Goal: Task Accomplishment & Management: Manage account settings

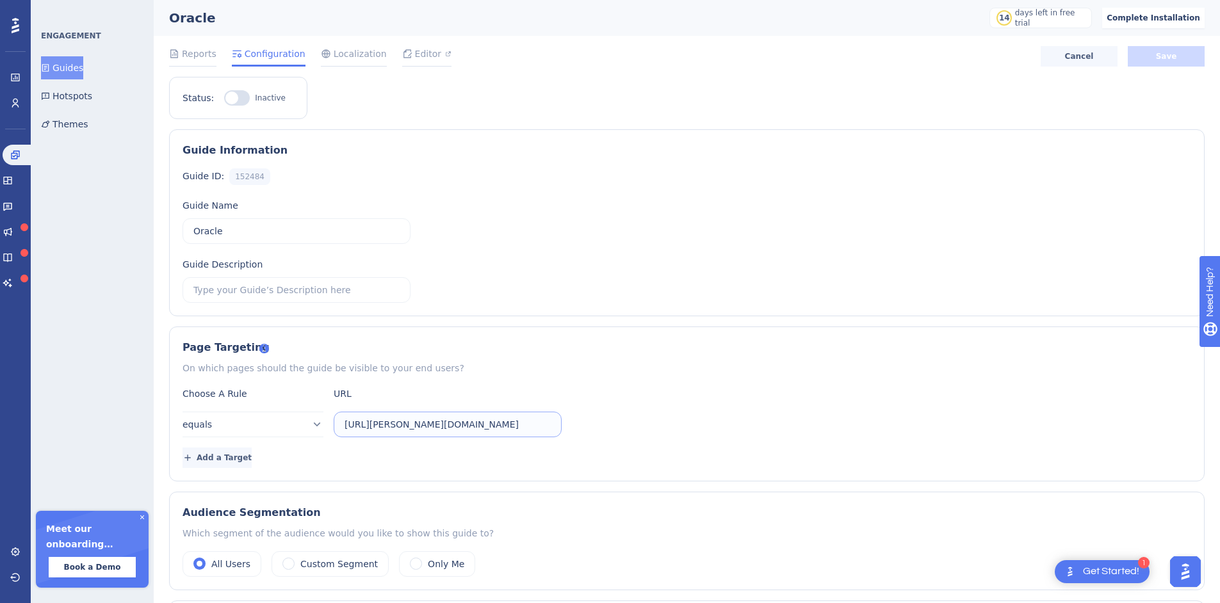
scroll to position [0, 1746]
drag, startPoint x: 590, startPoint y: 421, endPoint x: 731, endPoint y: 421, distance: 140.9
click at [731, 421] on div "equals [URL][PERSON_NAME][DOMAIN_NAME]" at bounding box center [687, 425] width 1009 height 26
click at [658, 371] on div "On which pages should the guide be visible to your end users?" at bounding box center [687, 368] width 1009 height 15
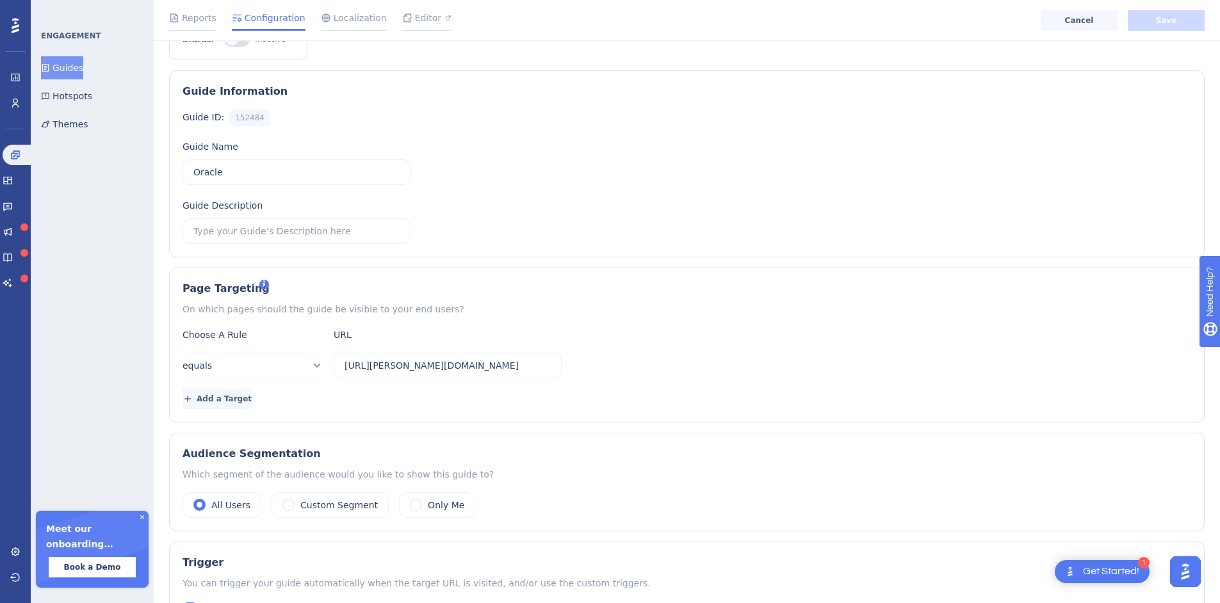
scroll to position [0, 0]
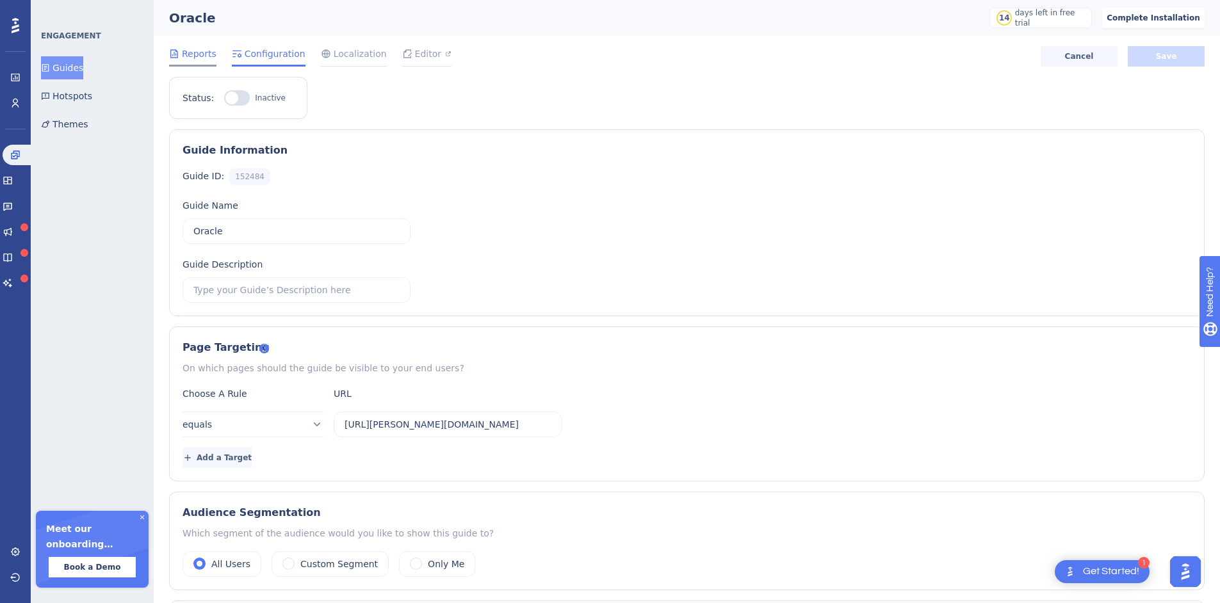
click at [204, 48] on span "Reports" at bounding box center [199, 53] width 35 height 15
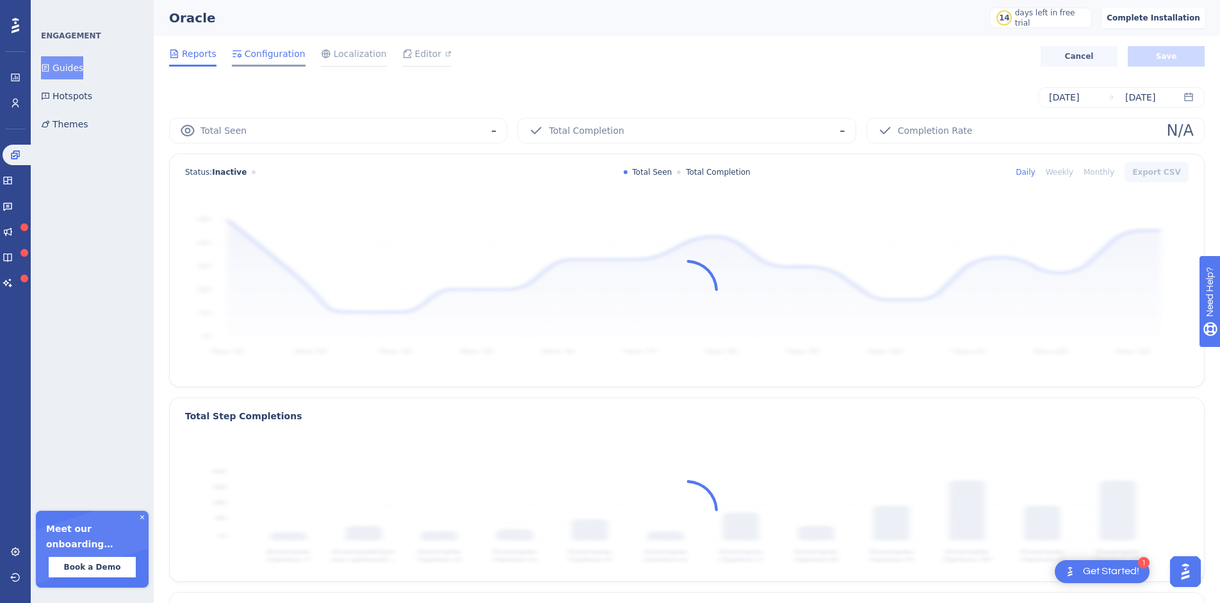
click at [259, 56] on span "Configuration" at bounding box center [275, 53] width 61 height 15
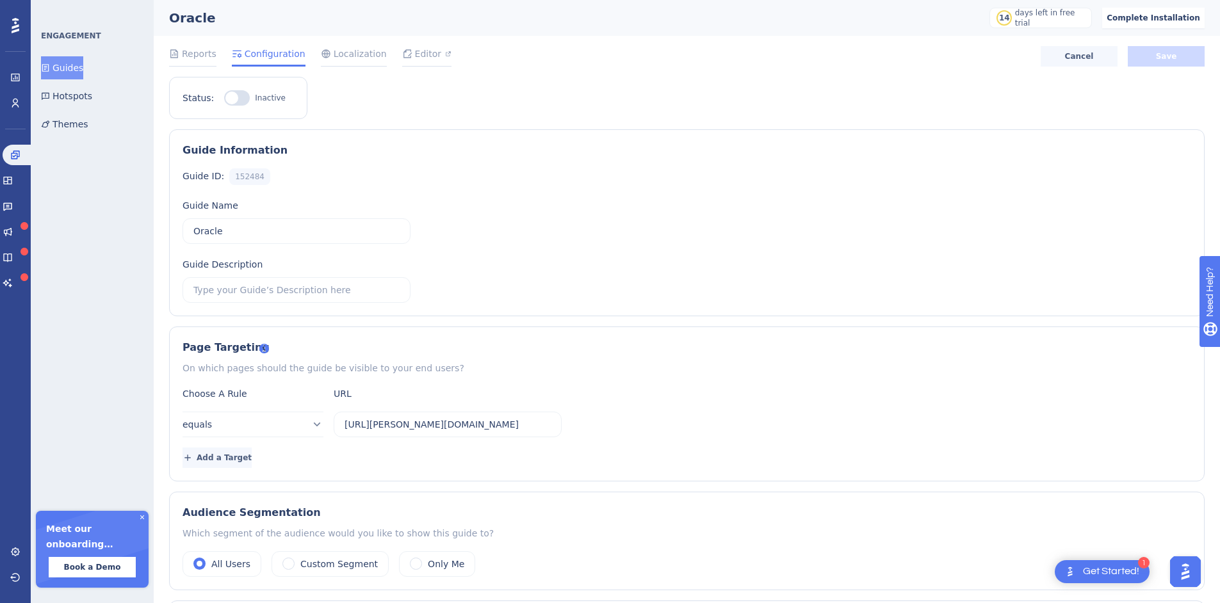
click at [67, 72] on button "Guides" at bounding box center [62, 67] width 42 height 23
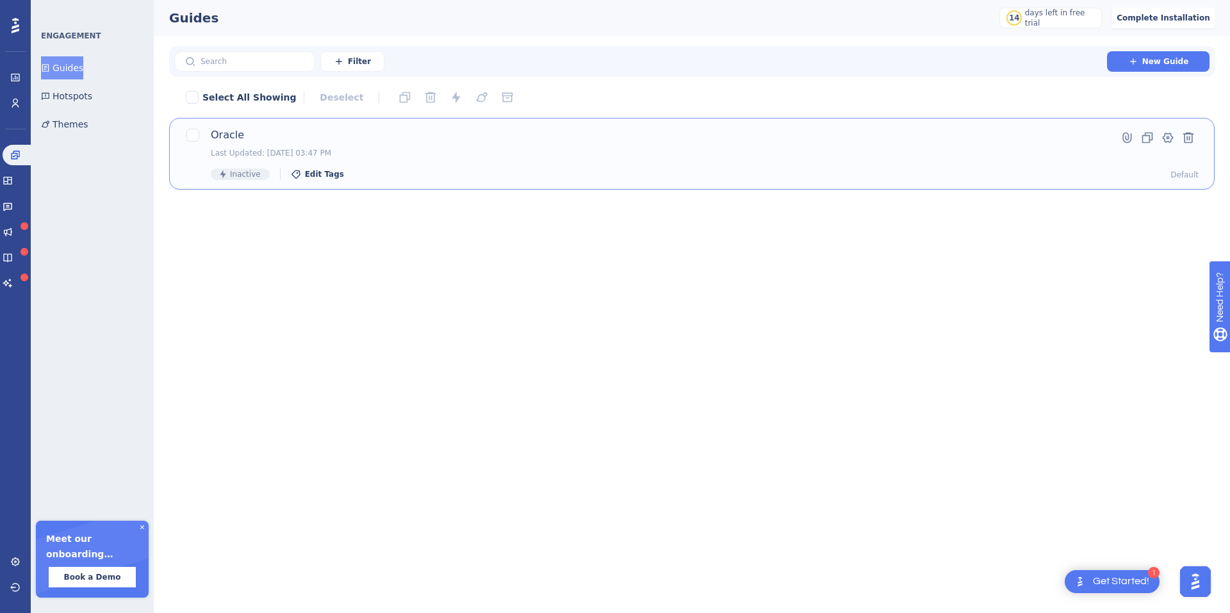
click at [285, 145] on div "Oracle Last Updated: [DATE] 03:47 PM Inactive Edit Tags" at bounding box center [641, 153] width 860 height 53
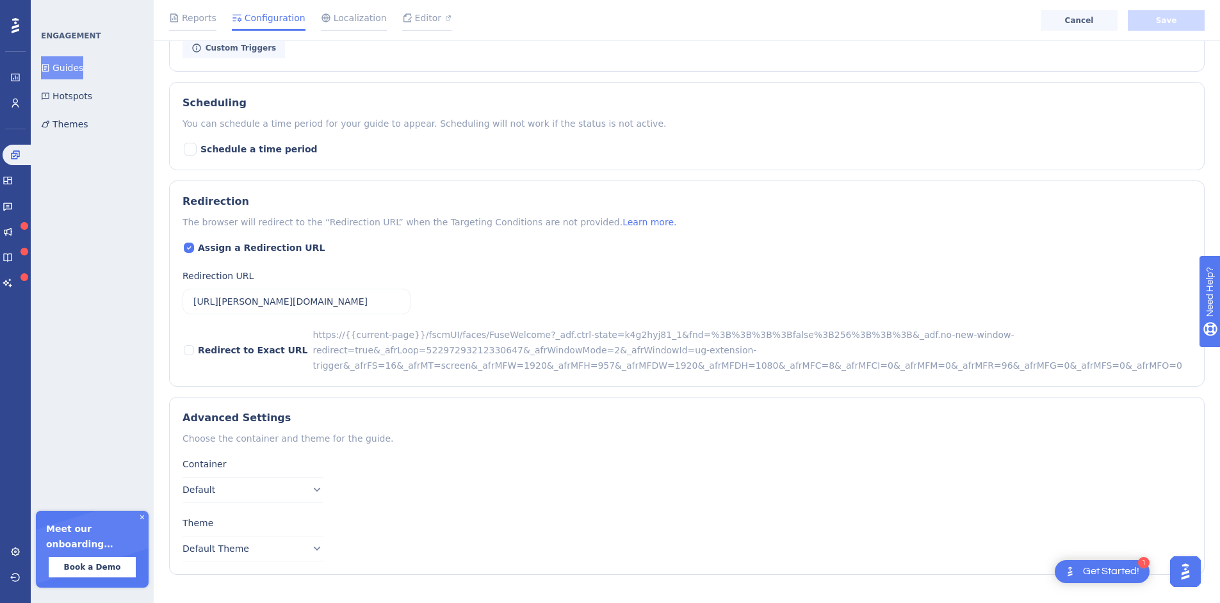
scroll to position [792, 0]
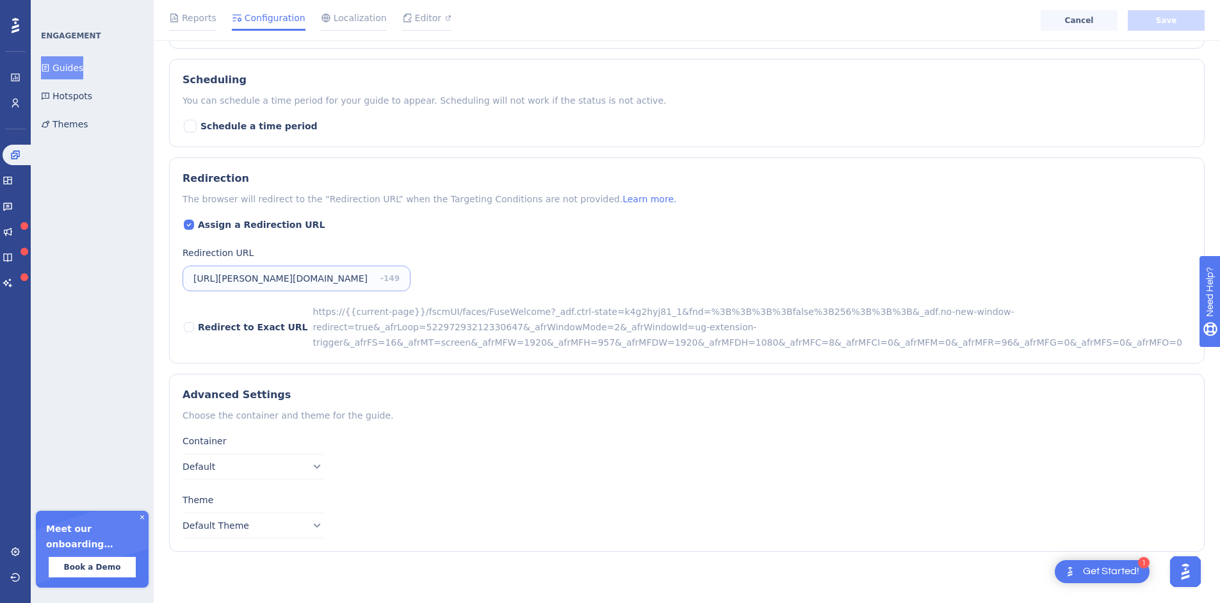
drag, startPoint x: 309, startPoint y: 279, endPoint x: 109, endPoint y: 274, distance: 200.5
click at [460, 394] on div "Advanced Settings" at bounding box center [687, 395] width 1009 height 15
click at [277, 467] on button "Default" at bounding box center [253, 467] width 141 height 26
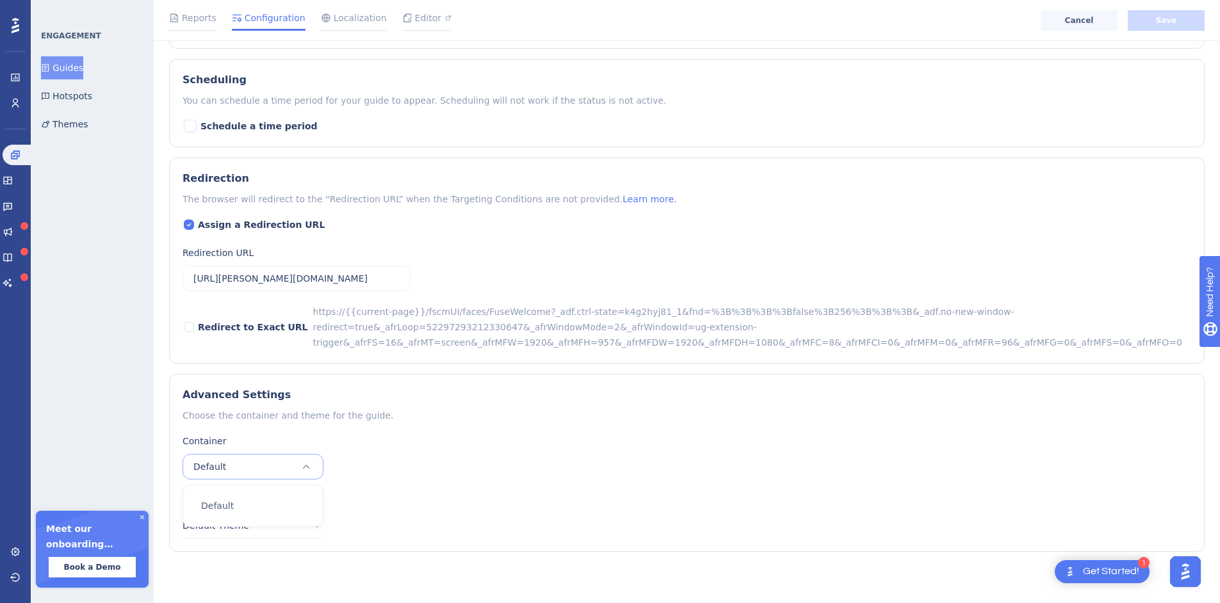
click at [458, 454] on div "Container Default Default Default" at bounding box center [687, 457] width 1009 height 46
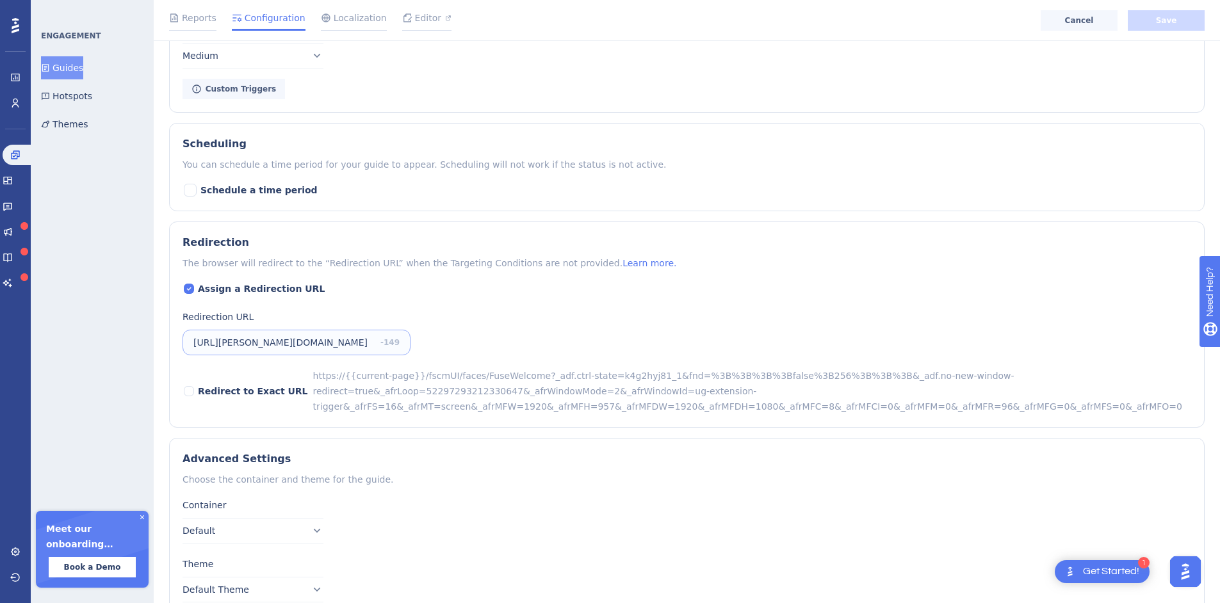
drag, startPoint x: 348, startPoint y: 347, endPoint x: 209, endPoint y: 360, distance: 139.7
click at [209, 360] on div "Assign a Redirection URL Redirection URL [URL][PERSON_NAME][DOMAIN_NAME] -149 R…" at bounding box center [687, 347] width 1009 height 133
click at [263, 343] on input "[URL][PERSON_NAME][DOMAIN_NAME]" at bounding box center [284, 343] width 182 height 14
click at [421, 325] on div "Assign a Redirection URL Redirection URL [URL][PERSON_NAME][DOMAIN_NAME] -149 R…" at bounding box center [687, 347] width 1009 height 133
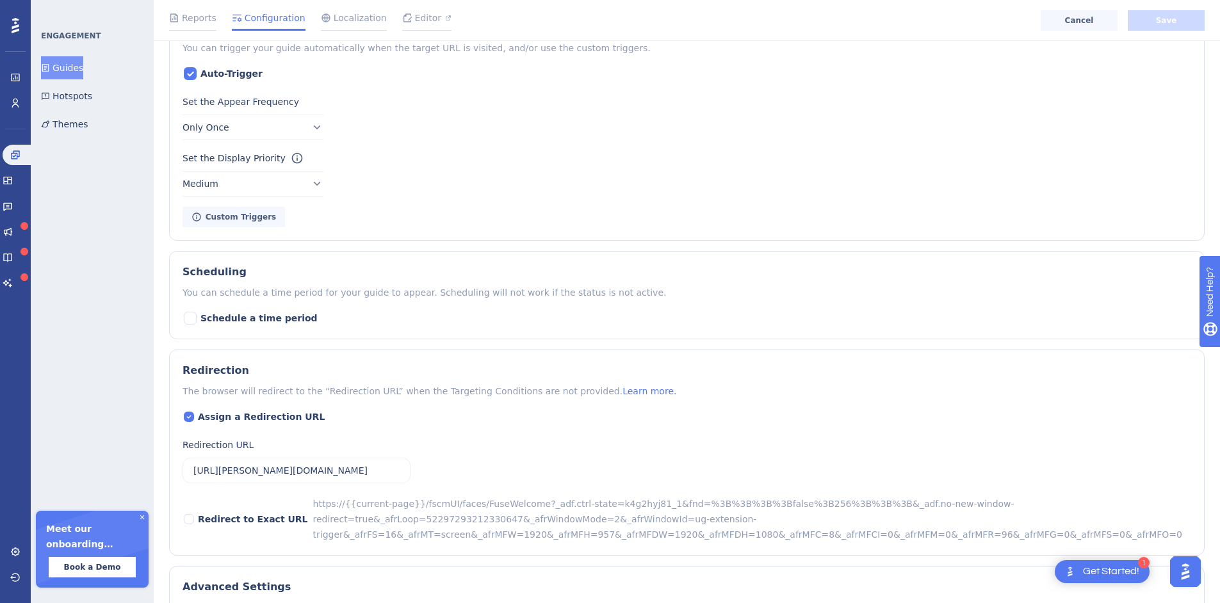
scroll to position [536, 0]
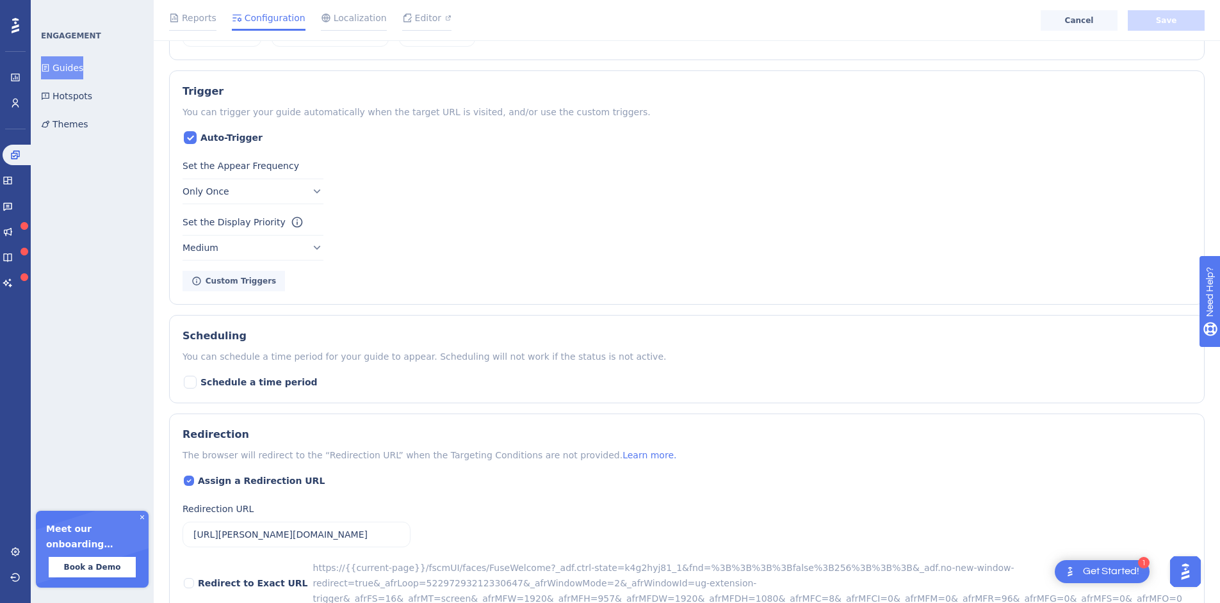
click at [143, 516] on icon at bounding box center [142, 518] width 8 height 8
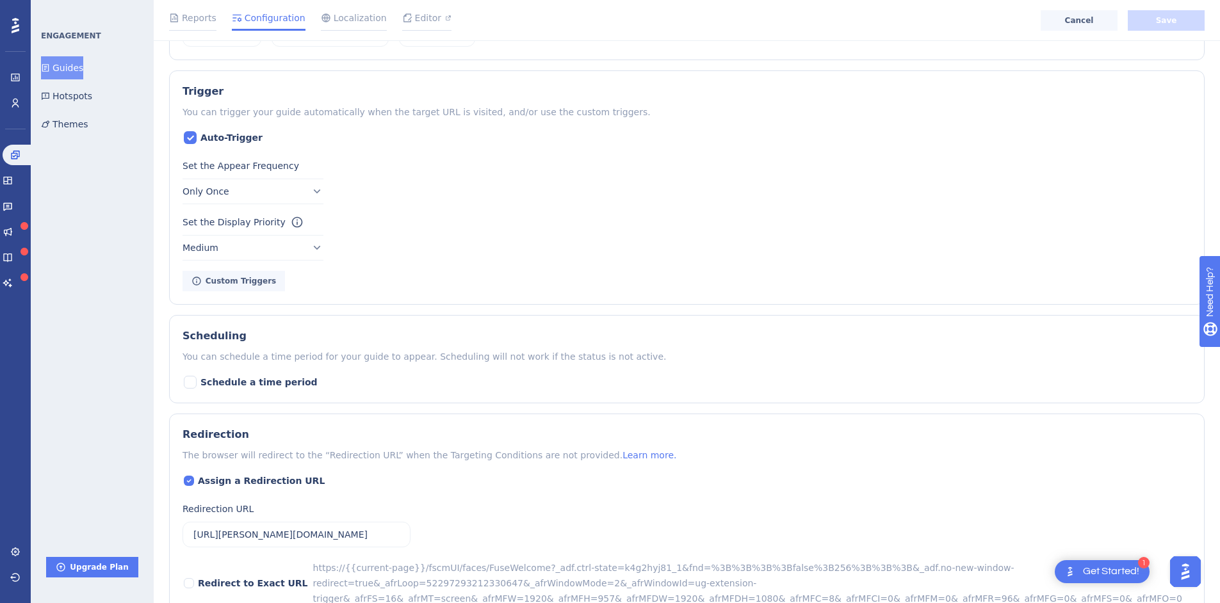
click at [418, 316] on div "Scheduling You can schedule a time period for your guide to appear. Scheduling …" at bounding box center [687, 359] width 1036 height 88
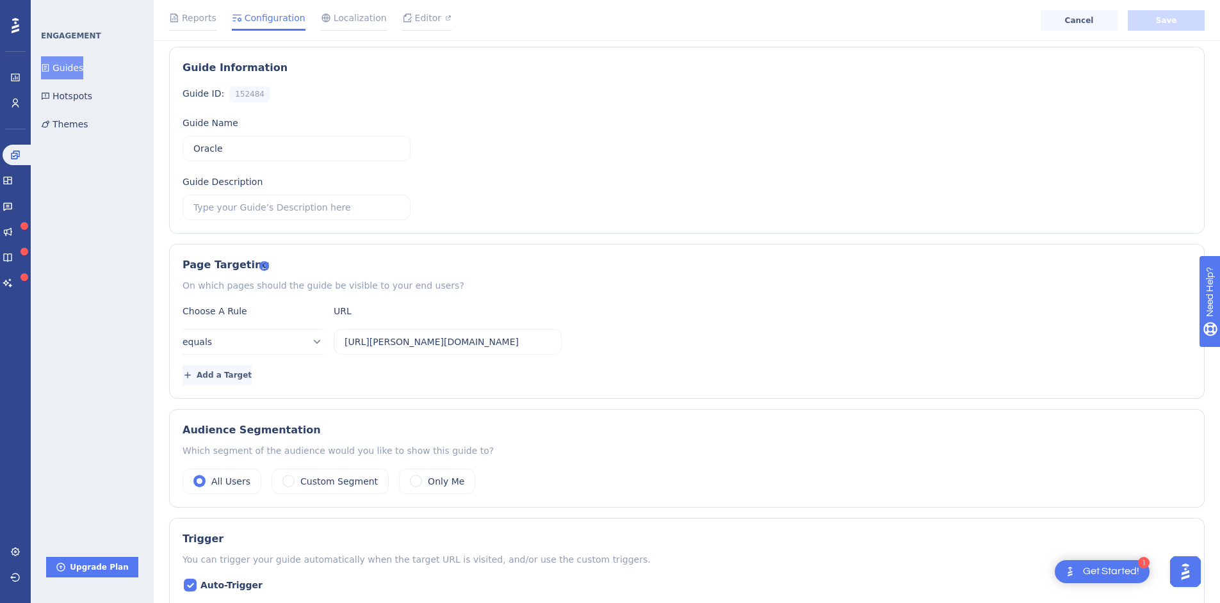
scroll to position [0, 0]
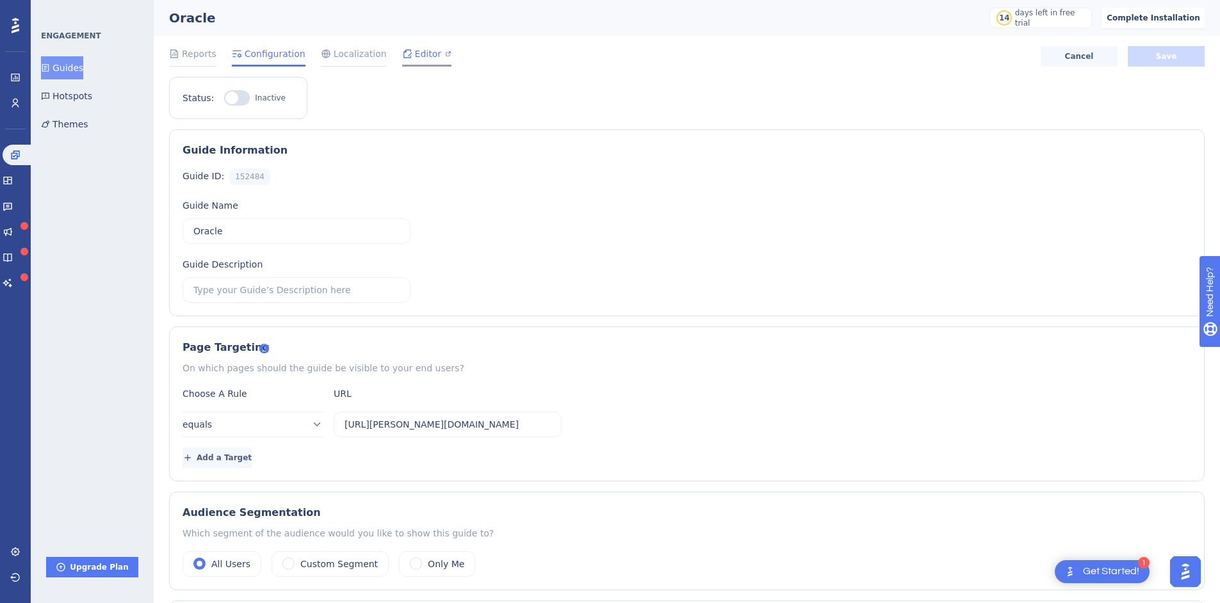
click at [418, 60] on span "Editor" at bounding box center [428, 53] width 26 height 15
click at [338, 59] on span "Localization" at bounding box center [360, 53] width 53 height 15
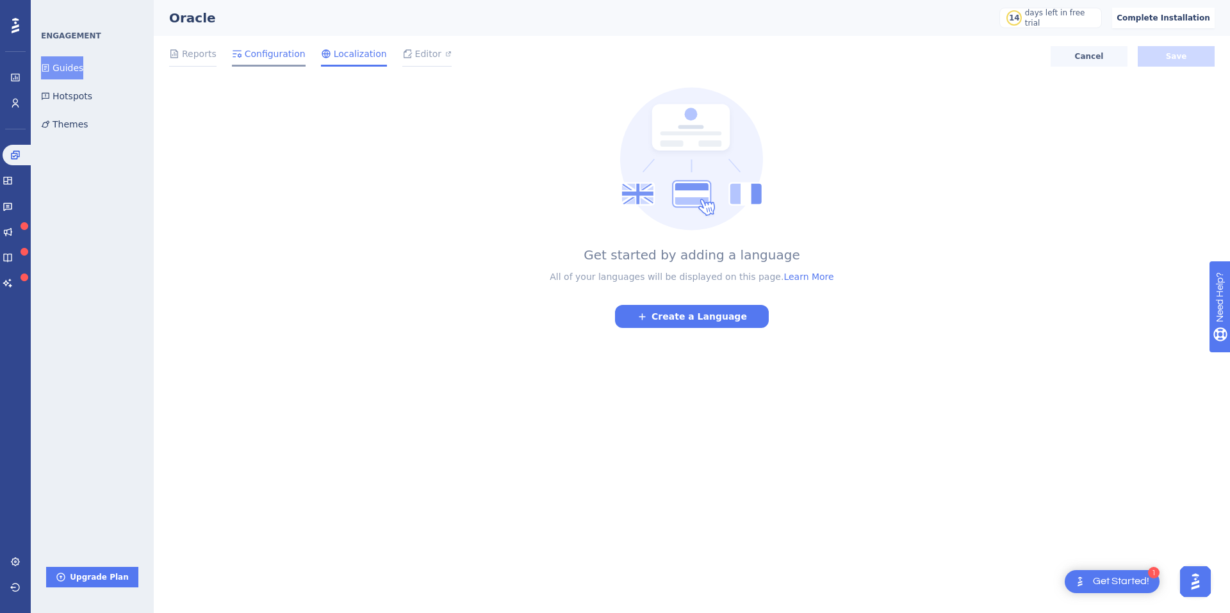
click at [278, 61] on div "Configuration" at bounding box center [269, 56] width 74 height 20
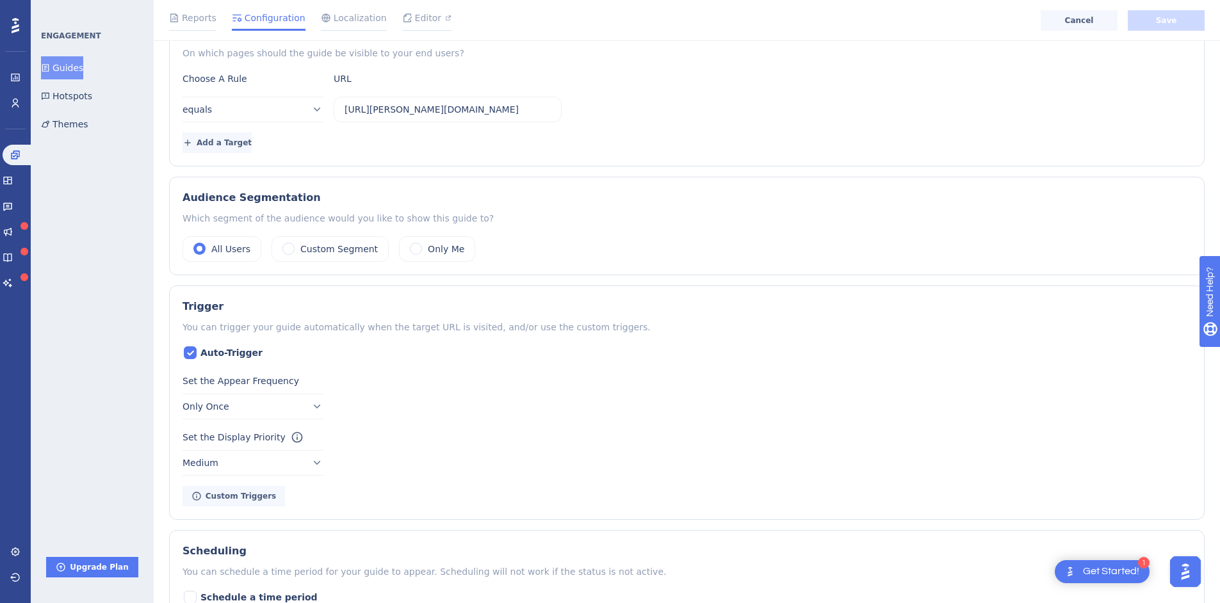
scroll to position [384, 0]
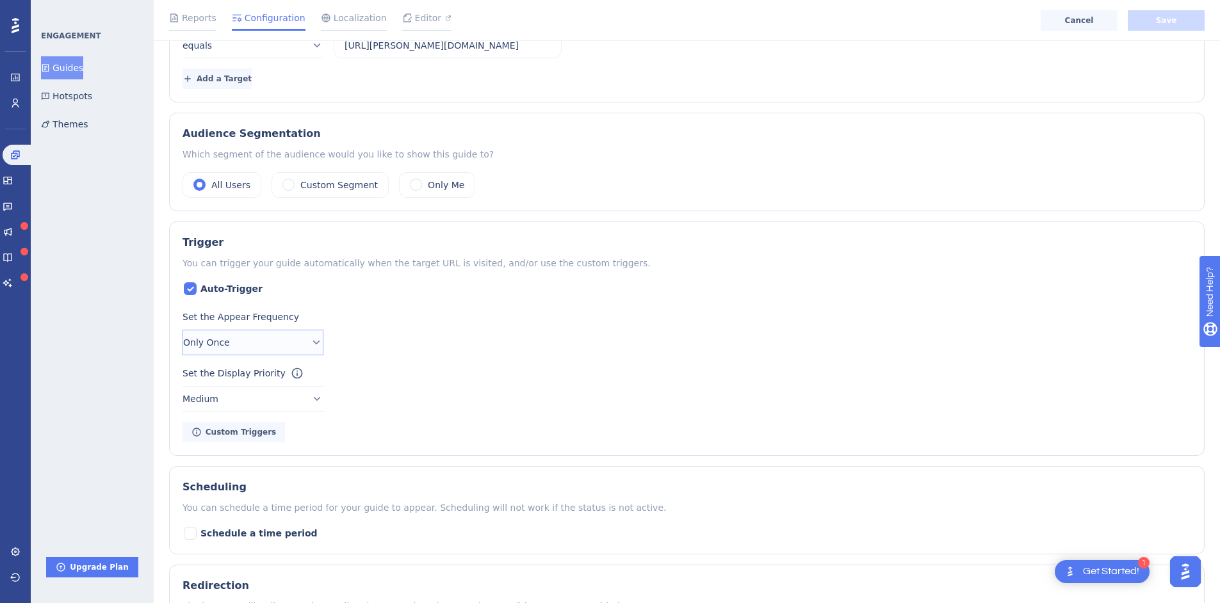
click at [318, 345] on button "Only Once" at bounding box center [253, 343] width 141 height 26
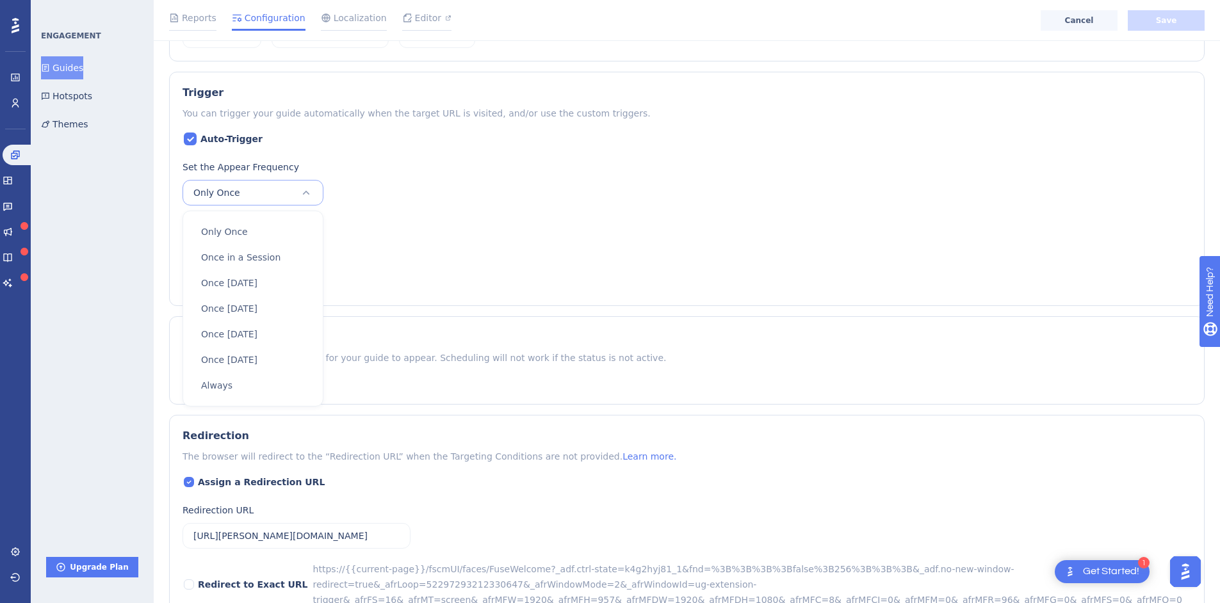
click at [461, 179] on div "Set the Appear Frequency Only Once Only Once Only Once Once in a Session Once i…" at bounding box center [687, 182] width 1009 height 46
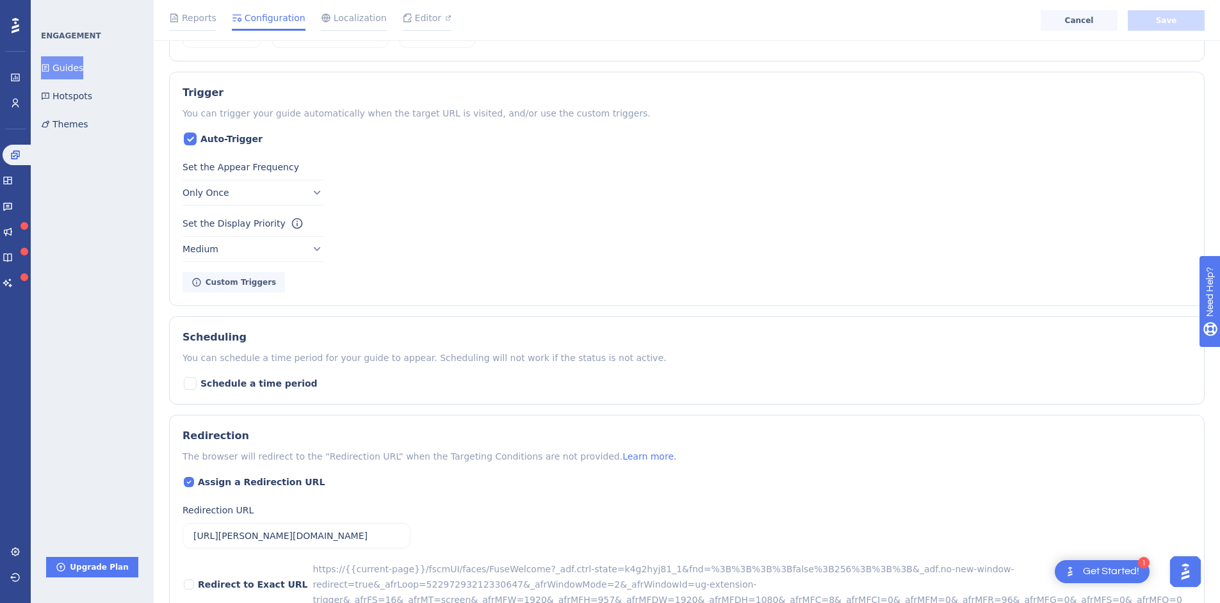
scroll to position [406, 0]
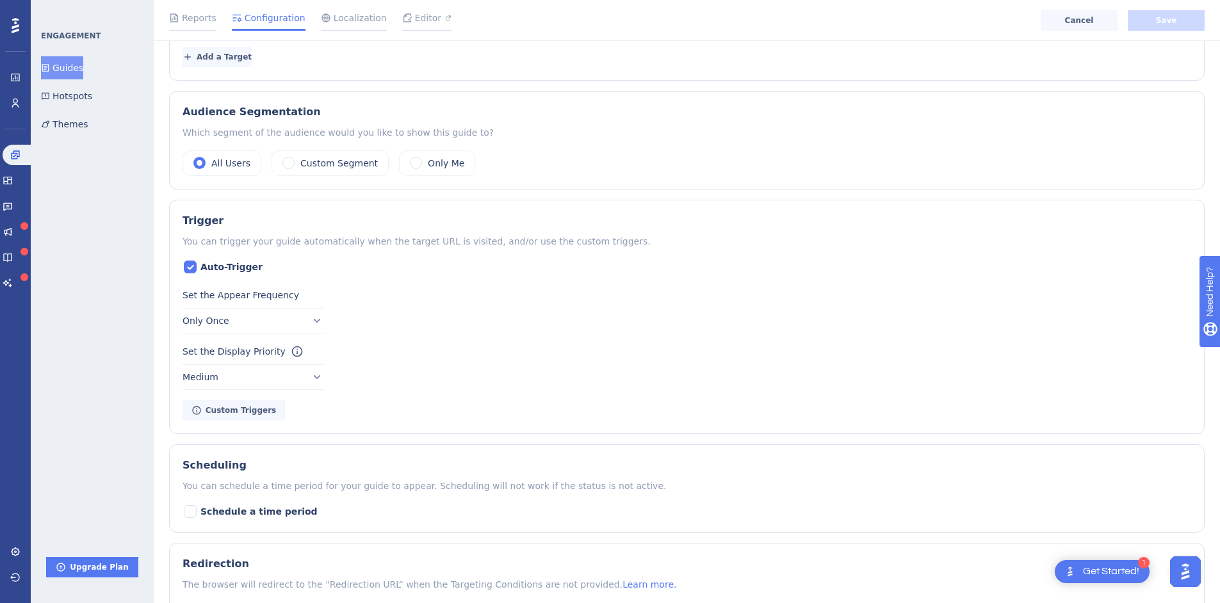
click at [380, 242] on div "You can trigger your guide automatically when the target URL is visited, and/or…" at bounding box center [687, 241] width 1009 height 15
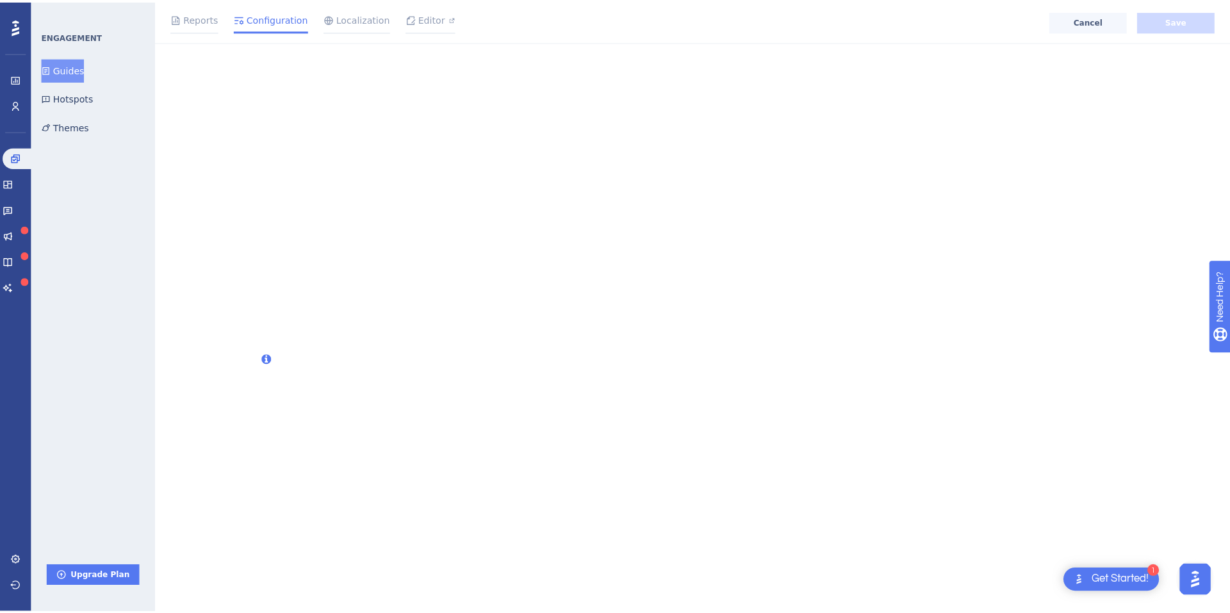
scroll to position [0, 0]
